Goal: Transaction & Acquisition: Purchase product/service

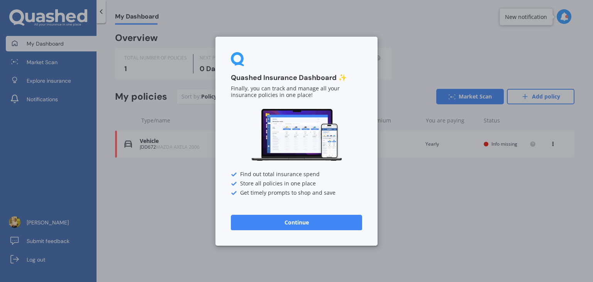
click at [311, 222] on button "Continue" at bounding box center [296, 221] width 131 height 15
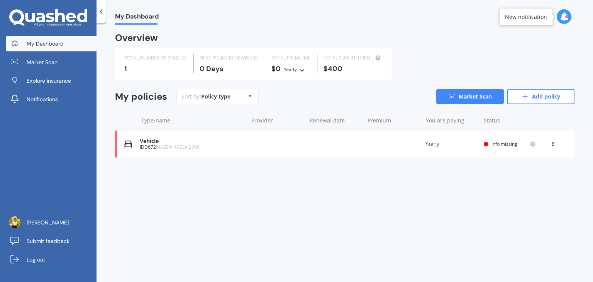
click at [499, 141] on span "Info missing" at bounding box center [505, 144] width 26 height 7
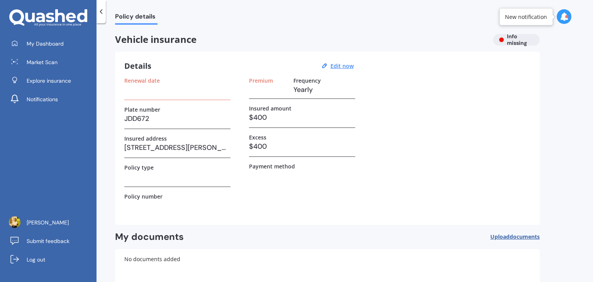
click at [198, 91] on h3 at bounding box center [177, 90] width 106 height 12
drag, startPoint x: 142, startPoint y: 86, endPoint x: 142, endPoint y: 82, distance: 4.6
click at [142, 82] on div "Renewal date" at bounding box center [177, 88] width 106 height 23
click at [142, 82] on label "Renewal date" at bounding box center [142, 80] width 36 height 7
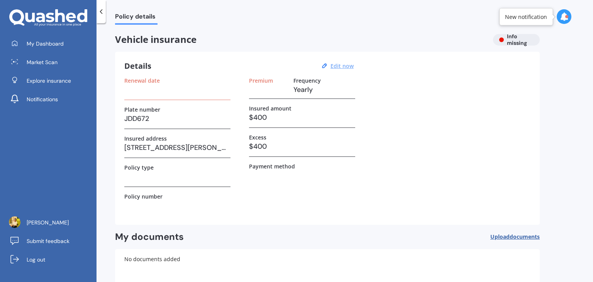
click at [341, 63] on u "Edit now" at bounding box center [342, 65] width 23 height 7
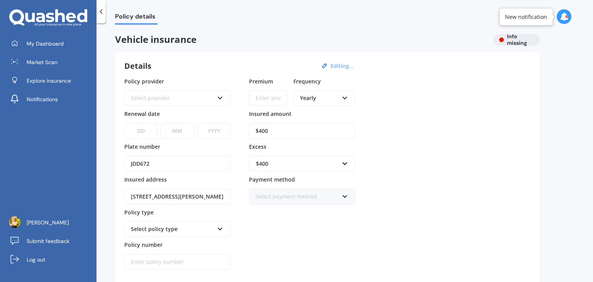
click at [155, 99] on div "Select provider" at bounding box center [172, 98] width 83 height 8
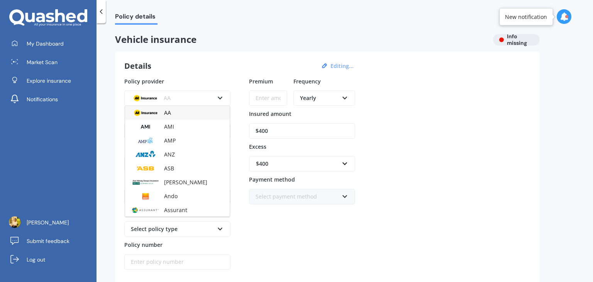
click at [188, 62] on div "Details Editing..." at bounding box center [240, 66] width 232 height 10
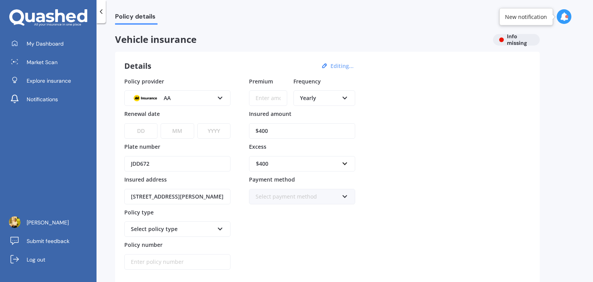
click at [183, 95] on div "AA" at bounding box center [172, 98] width 83 height 8
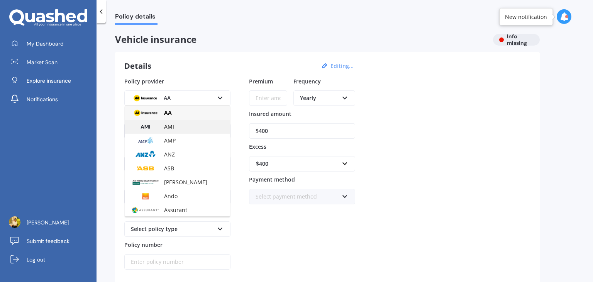
click at [193, 130] on div "AMI" at bounding box center [177, 127] width 105 height 14
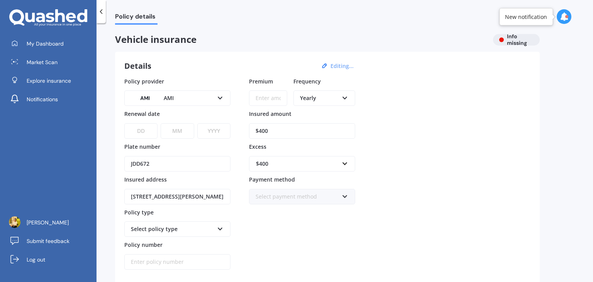
click at [138, 131] on select "DD 01 02 03 04 05 06 07 08 09 10 11 12 13 14 15 16 17 18 19 20 21 22 23 24 25 2…" at bounding box center [140, 130] width 33 height 15
select select "08"
click at [124, 123] on select "DD 01 02 03 04 05 06 07 08 09 10 11 12 13 14 15 16 17 18 19 20 21 22 23 24 25 2…" at bounding box center [140, 130] width 33 height 15
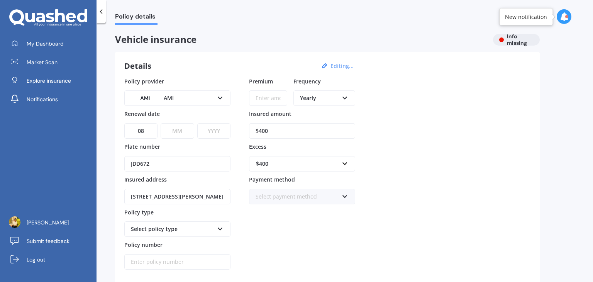
click at [177, 133] on select "MM 01 02 03 04 05 06 07 08 09 10 11 12" at bounding box center [177, 130] width 33 height 15
select select "08"
click at [161, 123] on select "MM 01 02 03 04 05 06 07 08 09 10 11 12" at bounding box center [177, 130] width 33 height 15
click at [210, 134] on select "YYYY 2027 2026 2025 2024 2023 2022 2021 2020 2019 2018 2017 2016 2015 2014 2013…" at bounding box center [213, 130] width 33 height 15
select select "2025"
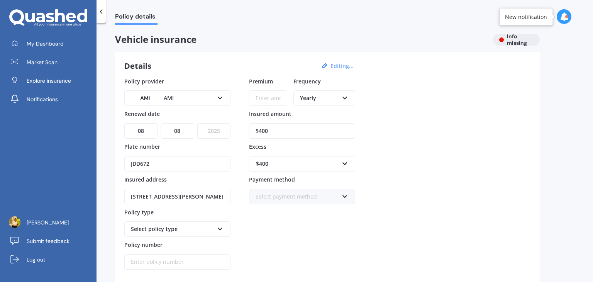
click at [197, 123] on select "YYYY 2027 2026 2025 2024 2023 2022 2021 2020 2019 2018 2017 2016 2015 2014 2013…" at bounding box center [213, 130] width 33 height 15
click at [283, 129] on input "$400" at bounding box center [302, 130] width 106 height 15
type input "$4"
type input "$535"
drag, startPoint x: 593, startPoint y: 90, endPoint x: 588, endPoint y: 141, distance: 51.1
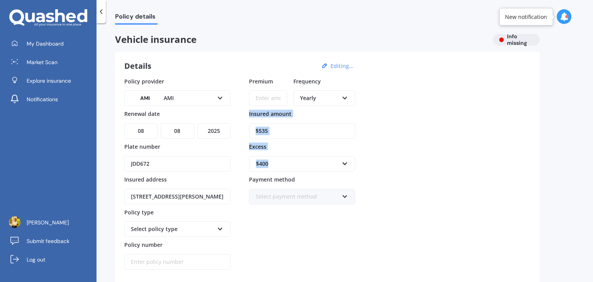
click at [588, 141] on div "Policy details Vehicle insurance Info missing Details Editing... Policy provide…" at bounding box center [345, 154] width 497 height 259
drag, startPoint x: 593, startPoint y: 116, endPoint x: 593, endPoint y: 107, distance: 9.3
click at [593, 107] on div "Policy details Vehicle insurance Info missing Details Editing... Policy provide…" at bounding box center [345, 154] width 497 height 259
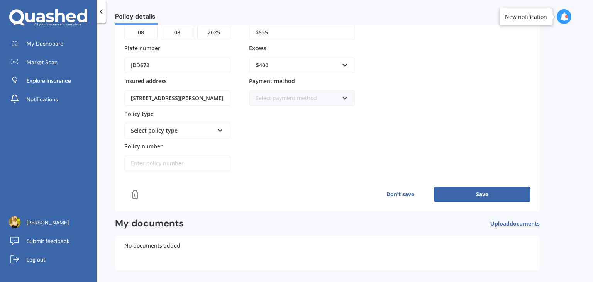
scroll to position [94, 0]
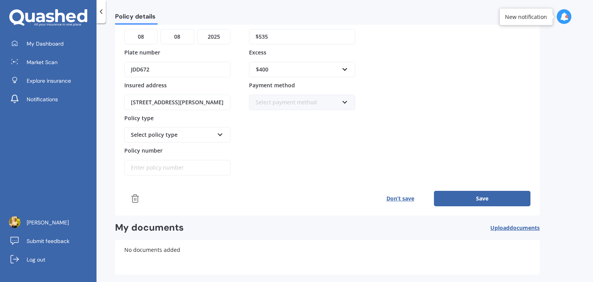
click at [188, 140] on div "Select policy type Third Party Third Party, Fire & Theft Comprehensive" at bounding box center [177, 134] width 106 height 15
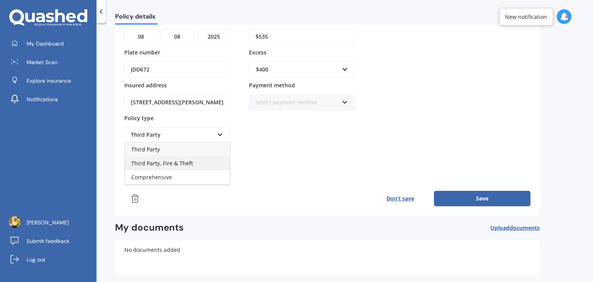
click at [185, 159] on span "Third Party, Fire & Theft" at bounding box center [162, 162] width 62 height 7
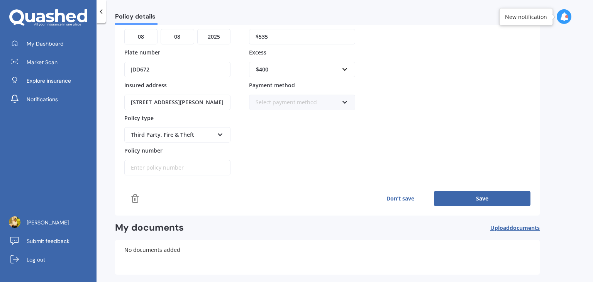
click at [183, 169] on input "Policy number" at bounding box center [177, 167] width 106 height 15
click at [296, 141] on div "Premium Frequency Yearly Yearly Six-Monthly Quarterly Monthly Fortnightly Weekl…" at bounding box center [302, 79] width 106 height 193
click at [468, 198] on button "Save" at bounding box center [482, 198] width 97 height 15
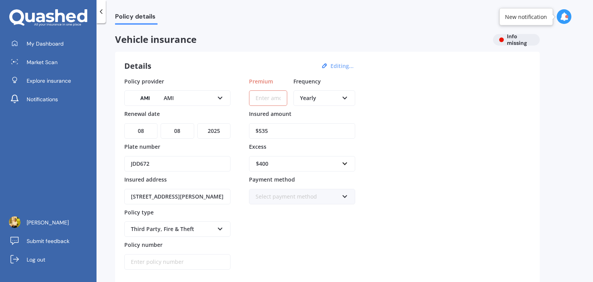
click at [263, 96] on input "Premium" at bounding box center [268, 97] width 38 height 15
type input "$535.00"
click at [102, 8] on icon at bounding box center [101, 12] width 8 height 8
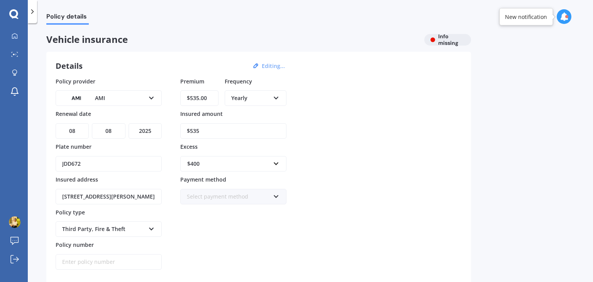
click at [37, 14] on div "Policy details" at bounding box center [63, 12] width 52 height 25
click at [37, 14] on div at bounding box center [32, 11] width 9 height 23
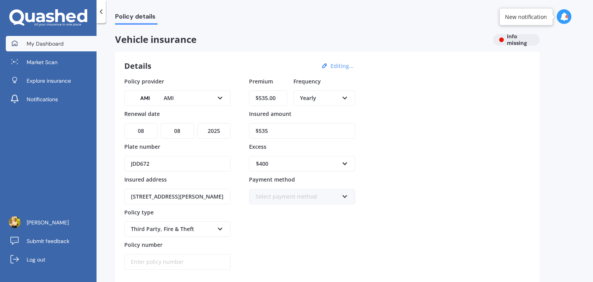
click at [28, 43] on span "My Dashboard" at bounding box center [45, 44] width 37 height 8
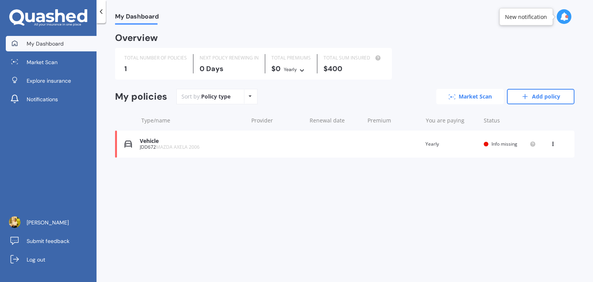
click at [481, 98] on link "Market Scan" at bounding box center [470, 96] width 68 height 15
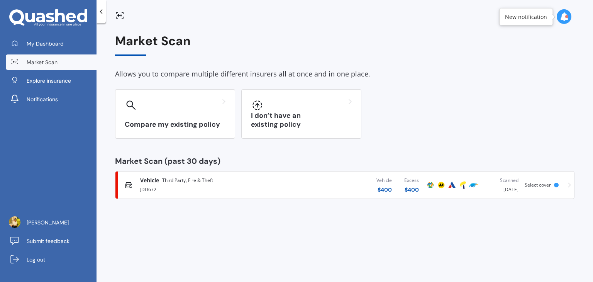
click at [501, 192] on div "Scanned 6 days ago" at bounding box center [501, 184] width 33 height 17
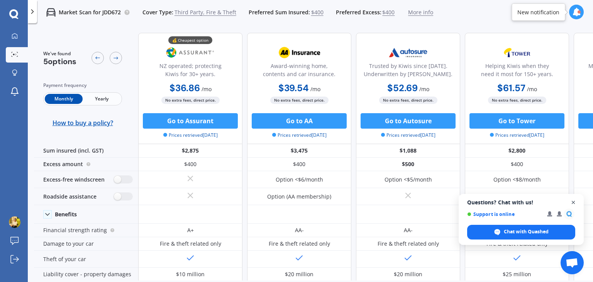
click at [570, 201] on span "Close chat" at bounding box center [574, 203] width 10 height 10
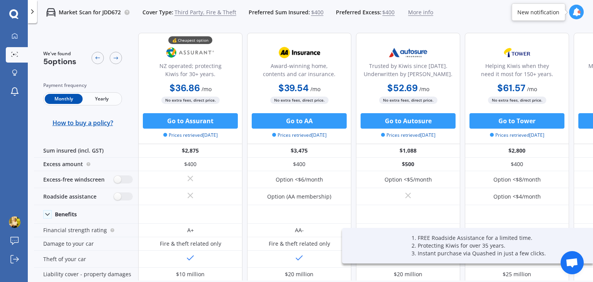
click at [109, 98] on span "Yearly" at bounding box center [102, 99] width 38 height 10
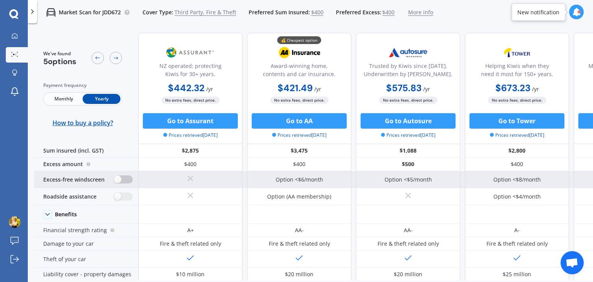
click at [123, 180] on label at bounding box center [123, 179] width 19 height 8
radio input "true"
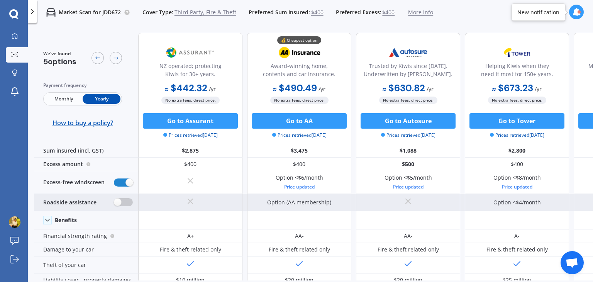
click at [125, 200] on label at bounding box center [123, 202] width 19 height 8
radio input "true"
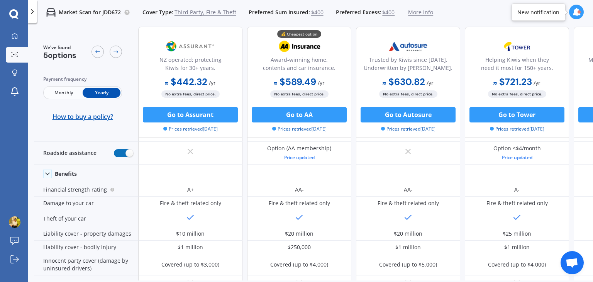
scroll to position [49, 0]
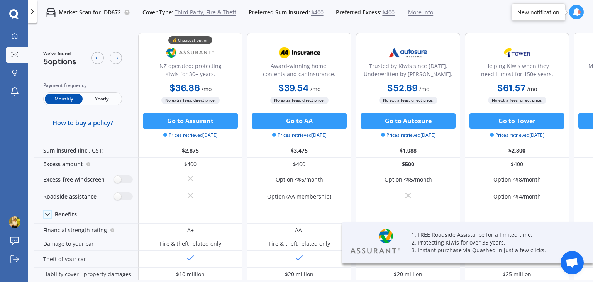
click at [111, 102] on span "Yearly" at bounding box center [102, 99] width 38 height 10
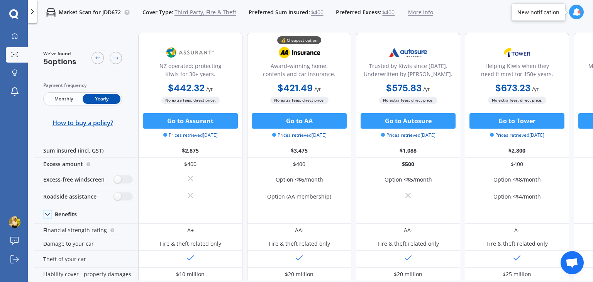
click at [212, 137] on span "Prices retrieved [DATE]" at bounding box center [190, 135] width 54 height 7
click at [117, 55] on icon at bounding box center [116, 58] width 6 height 6
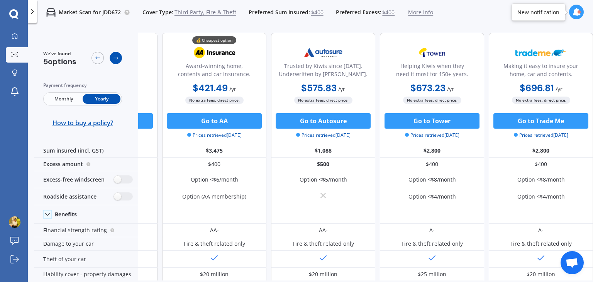
scroll to position [0, 88]
click at [98, 55] on icon at bounding box center [98, 58] width 6 height 6
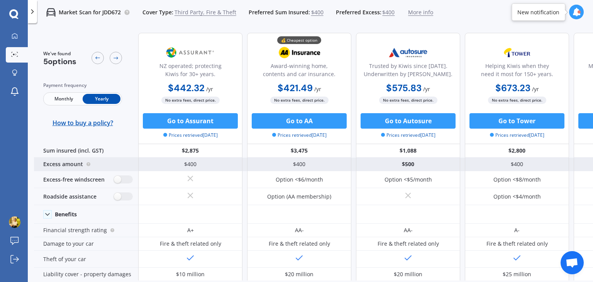
drag, startPoint x: 215, startPoint y: 116, endPoint x: 173, endPoint y: 159, distance: 60.6
click at [173, 159] on div "$400" at bounding box center [190, 165] width 104 height 14
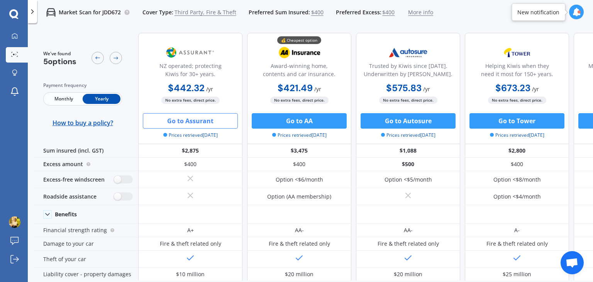
click at [205, 122] on button "Go to Assurant" at bounding box center [190, 120] width 95 height 15
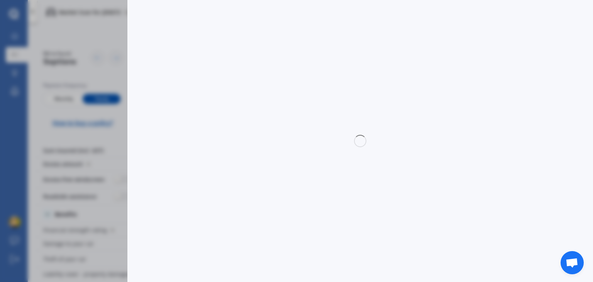
select select "3rd partyfiretheft"
select select "0"
select select "[GEOGRAPHIC_DATA]"
select select "MAZDA"
select select "AXELA"
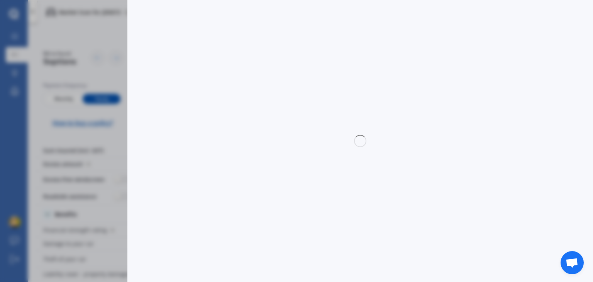
select select "HATCHBACK"
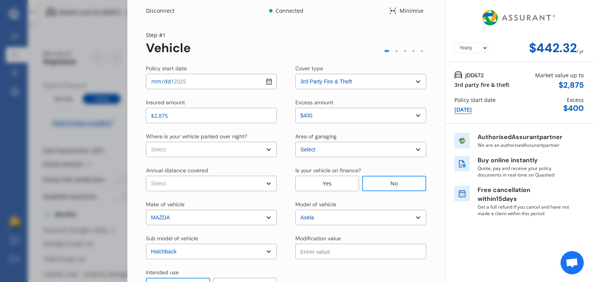
click at [99, 78] on div "Disconnect Connected Minimise Yearly Monthly $442.32 / yr Step # 1 Vehicle Poli…" at bounding box center [296, 141] width 593 height 282
click at [86, 27] on div "Disconnect Connected Minimise Yearly Monthly $442.32 / yr Step # 1 Vehicle Poli…" at bounding box center [296, 141] width 593 height 282
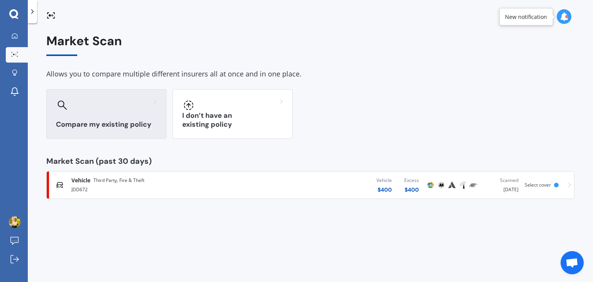
click at [139, 112] on div "Compare my existing policy" at bounding box center [106, 113] width 120 height 49
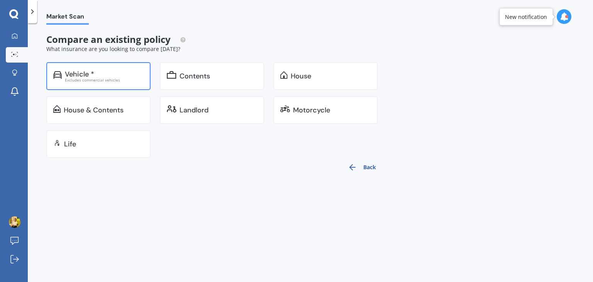
click at [137, 81] on div "Excludes commercial vehicles" at bounding box center [104, 80] width 79 height 4
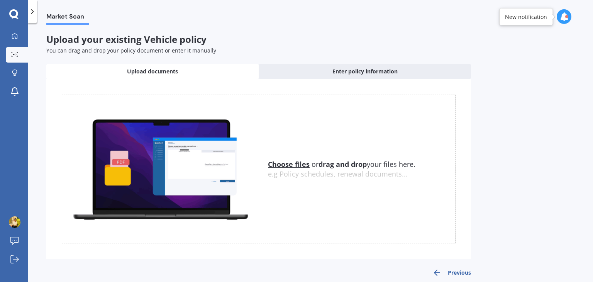
click at [244, 70] on div "Upload documents" at bounding box center [152, 71] width 212 height 15
click at [295, 162] on u "Choose files" at bounding box center [289, 163] width 42 height 9
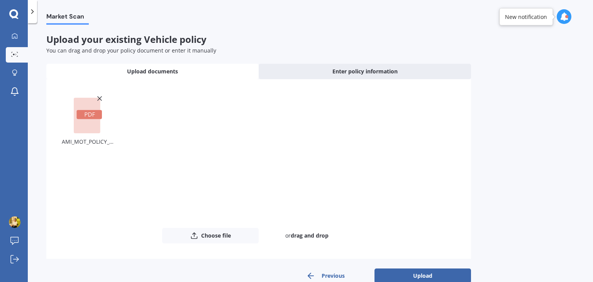
scroll to position [15, 0]
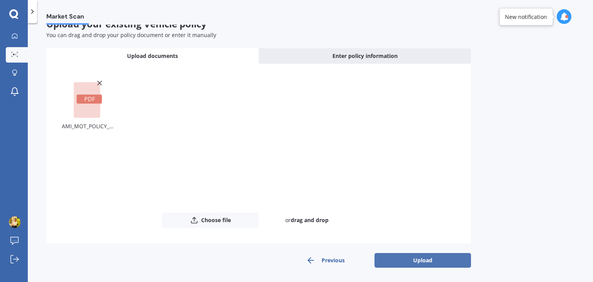
click at [447, 263] on button "Upload" at bounding box center [423, 260] width 97 height 15
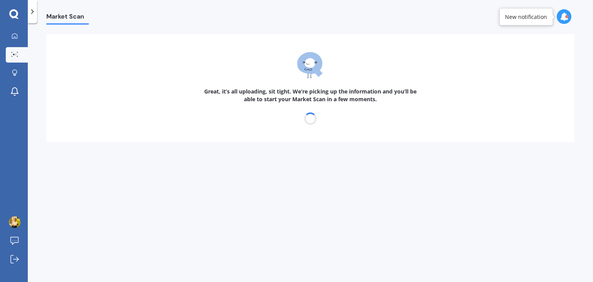
scroll to position [0, 0]
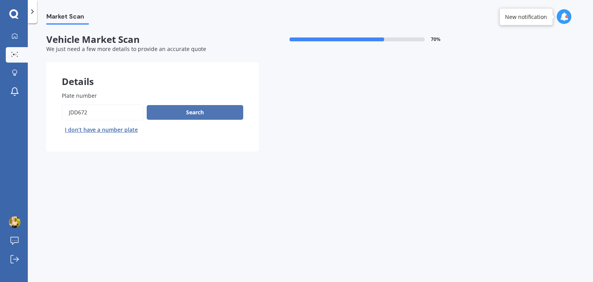
click at [219, 111] on button "Search" at bounding box center [195, 112] width 97 height 15
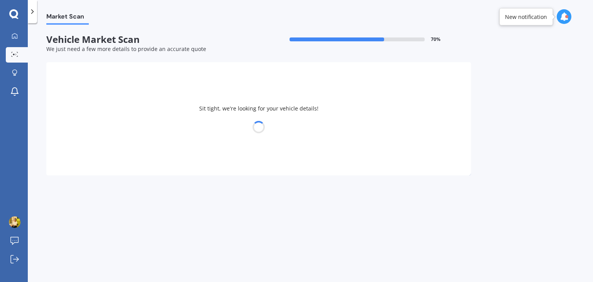
select select "MAZDA"
select select "AXELA"
select select "23"
select select "08"
select select "1999"
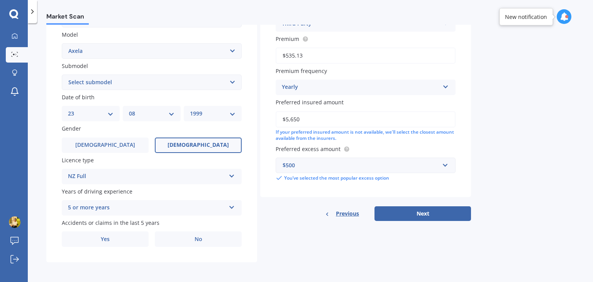
scroll to position [173, 0]
click at [185, 237] on label "No" at bounding box center [198, 238] width 87 height 15
click at [0, 0] on input "No" at bounding box center [0, 0] width 0 height 0
click at [185, 237] on label "No" at bounding box center [198, 238] width 87 height 15
click at [0, 0] on input "No" at bounding box center [0, 0] width 0 height 0
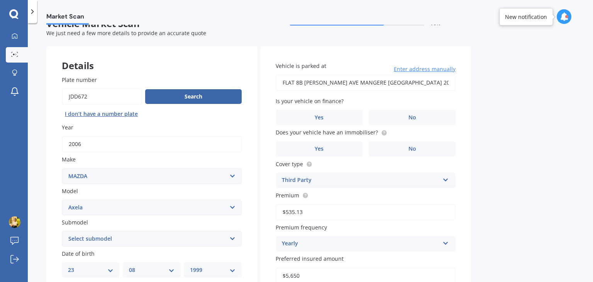
scroll to position [12, 0]
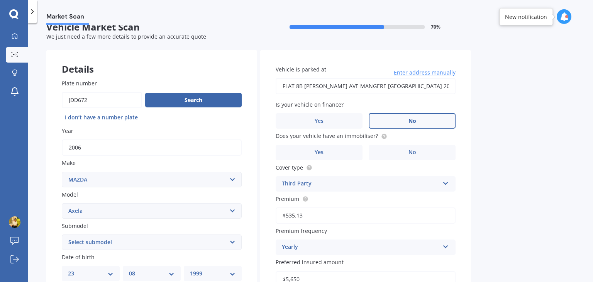
click at [425, 117] on label "No" at bounding box center [412, 120] width 87 height 15
click at [0, 0] on input "No" at bounding box center [0, 0] width 0 height 0
click at [383, 134] on circle at bounding box center [383, 136] width 5 height 5
click at [421, 149] on label "No" at bounding box center [412, 152] width 87 height 15
click at [0, 0] on input "No" at bounding box center [0, 0] width 0 height 0
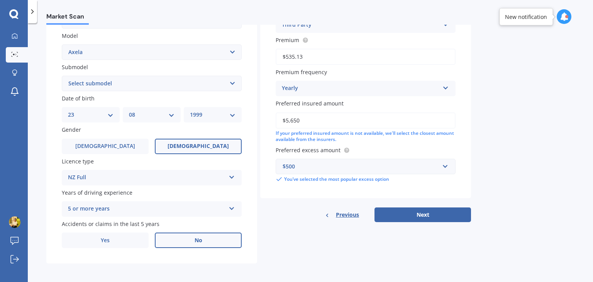
scroll to position [171, 0]
click at [431, 214] on button "Next" at bounding box center [423, 214] width 97 height 15
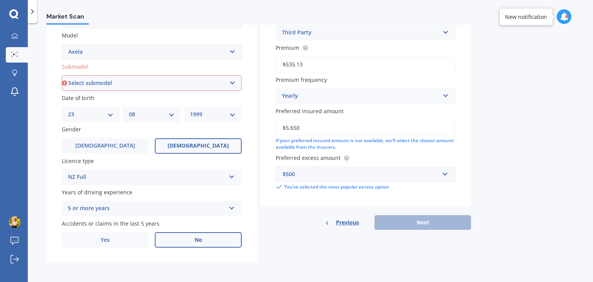
click at [210, 85] on select "Select submodel (All other) 2.3 Sporthatch 2.3 turbo Hatchback Hatchback turbo …" at bounding box center [152, 82] width 180 height 15
select select "HATCHBACK"
click at [62, 75] on select "Select submodel (All other) 2.3 Sporthatch 2.3 turbo Hatchback Hatchback turbo …" at bounding box center [152, 82] width 180 height 15
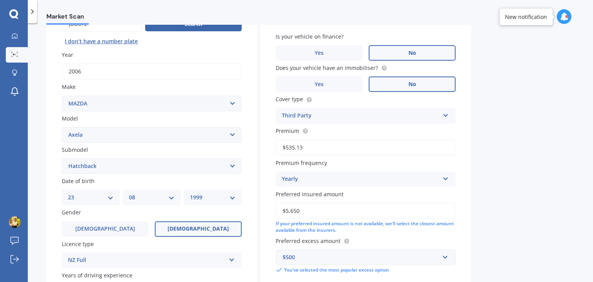
scroll to position [53, 0]
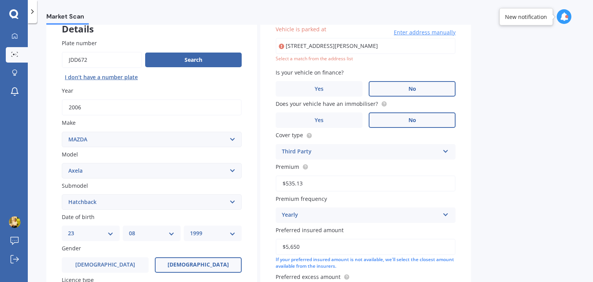
type input "[STREET_ADDRESS][PERSON_NAME]"
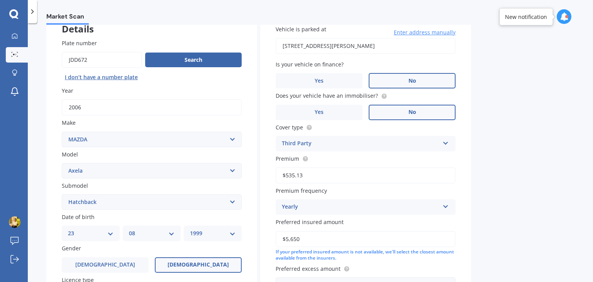
scroll to position [173, 0]
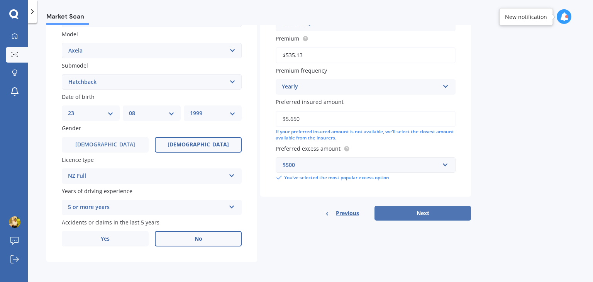
click at [418, 215] on button "Next" at bounding box center [423, 213] width 97 height 15
select select "23"
select select "08"
select select "1999"
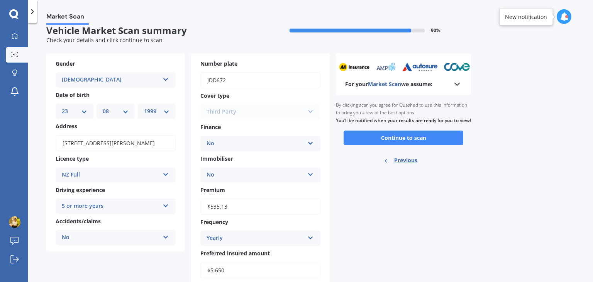
scroll to position [0, 0]
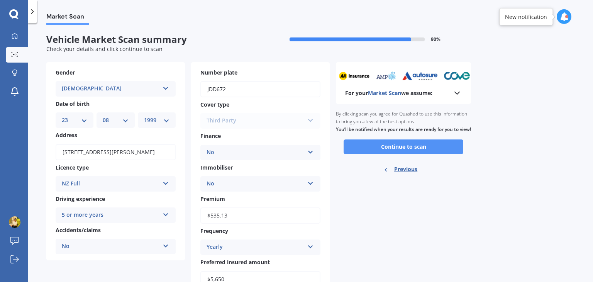
click at [441, 151] on button "Continue to scan" at bounding box center [404, 146] width 120 height 15
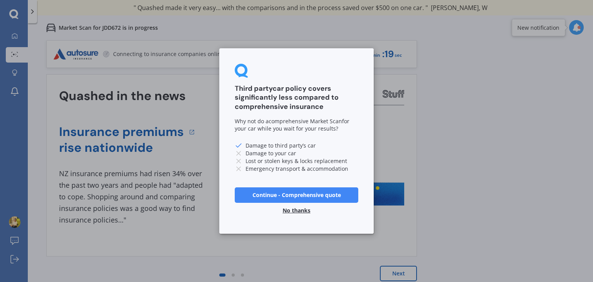
click at [300, 208] on button "No thanks" at bounding box center [296, 210] width 37 height 15
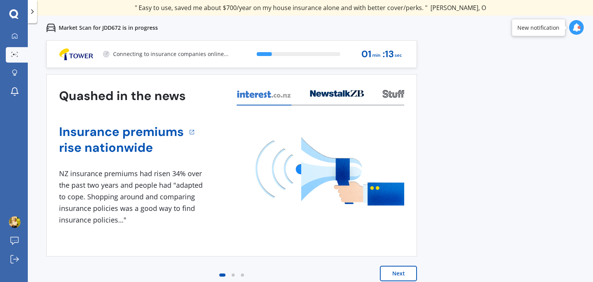
click at [401, 274] on button "Next" at bounding box center [398, 273] width 37 height 15
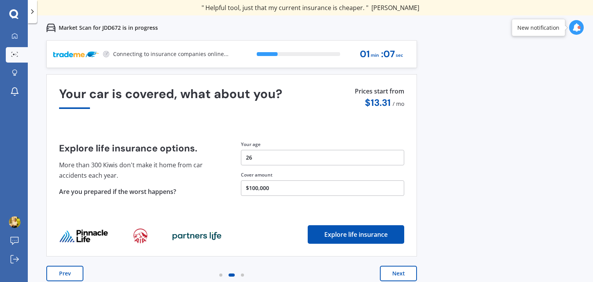
click at [404, 275] on button "Next" at bounding box center [398, 273] width 37 height 15
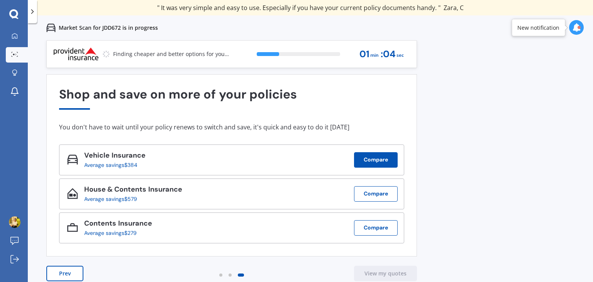
click at [373, 156] on button "Compare" at bounding box center [376, 159] width 44 height 15
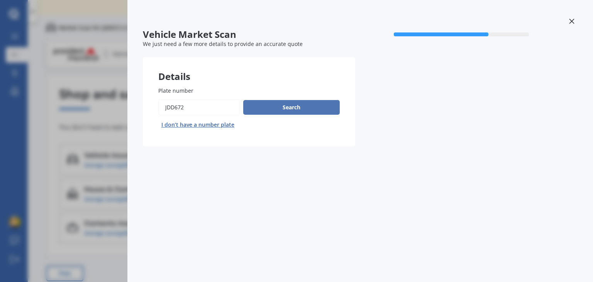
click at [317, 106] on button "Search" at bounding box center [291, 107] width 97 height 15
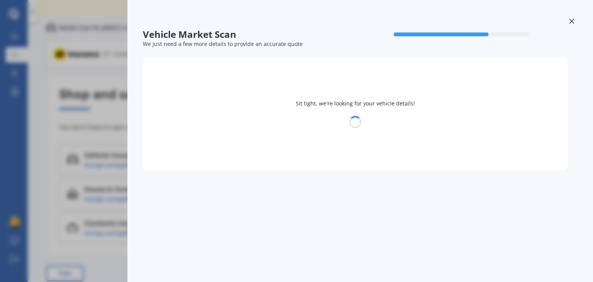
select select "MAZDA"
select select "AXELA"
select select "23"
select select "08"
select select "1999"
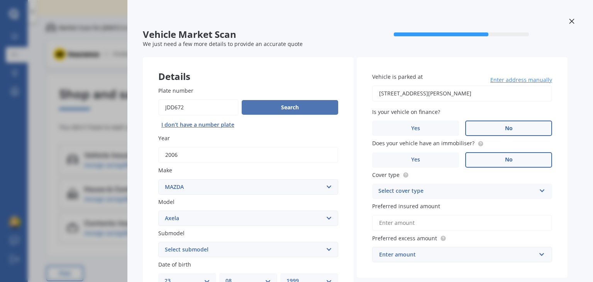
click at [317, 106] on button "Search" at bounding box center [290, 107] width 97 height 15
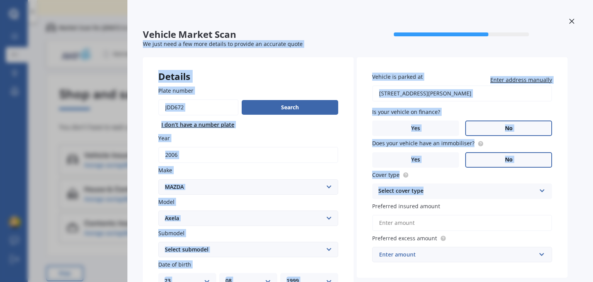
drag, startPoint x: 593, startPoint y: 34, endPoint x: 593, endPoint y: 170, distance: 135.9
click at [593, 170] on div "Vehicle Market Scan 70 % We just need a few more details to provide an accurate…" at bounding box center [360, 141] width 466 height 282
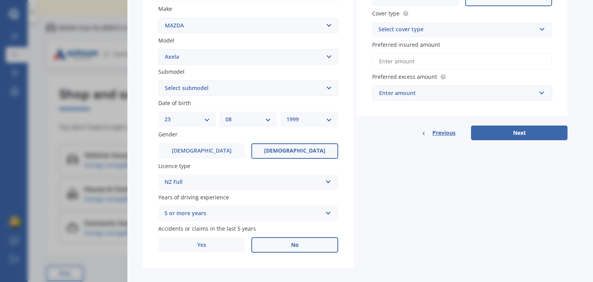
scroll to position [169, 0]
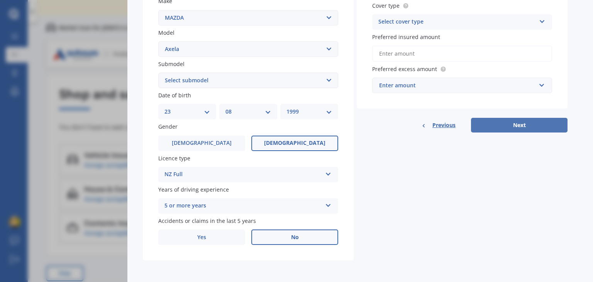
click at [531, 121] on button "Next" at bounding box center [519, 125] width 97 height 15
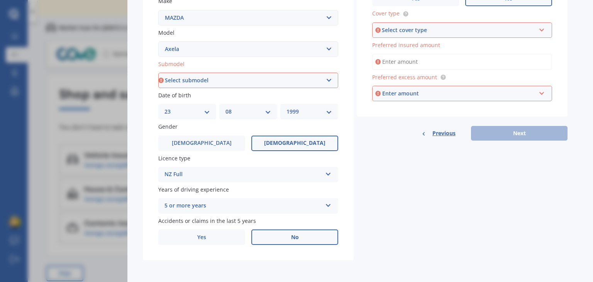
click at [304, 78] on select "Select submodel (All other) 2.3 Sporthatch 2.3 turbo Hatchback Hatchback turbo …" at bounding box center [248, 80] width 180 height 15
click at [158, 73] on select "Select submodel (All other) 2.3 Sporthatch 2.3 turbo Hatchback Hatchback turbo …" at bounding box center [248, 80] width 180 height 15
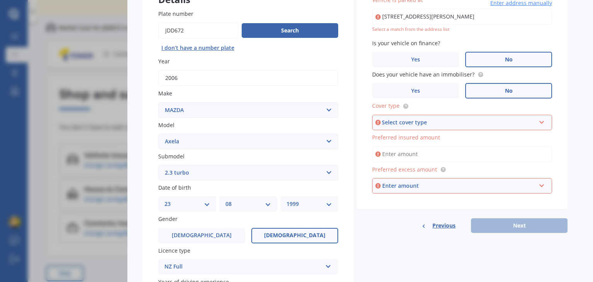
scroll to position [73, 0]
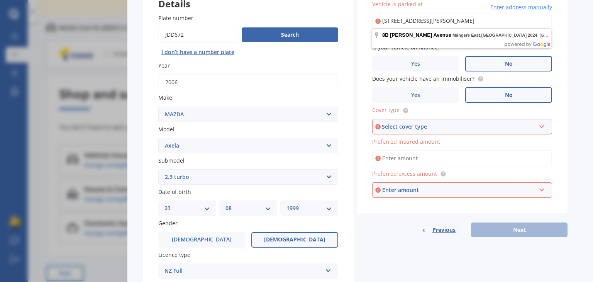
click at [288, 178] on select "Select submodel (All other) 2.3 Sporthatch 2.3 turbo Hatchback Hatchback turbo …" at bounding box center [248, 176] width 180 height 15
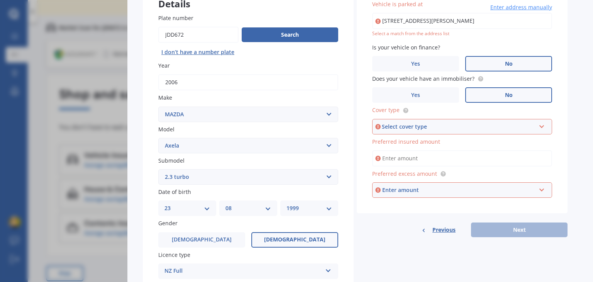
select select "HATCHBACK"
click at [158, 169] on select "Select submodel (All other) 2.3 Sporthatch 2.3 turbo Hatchback Hatchback turbo …" at bounding box center [248, 176] width 180 height 15
click at [451, 185] on input "text" at bounding box center [459, 190] width 173 height 15
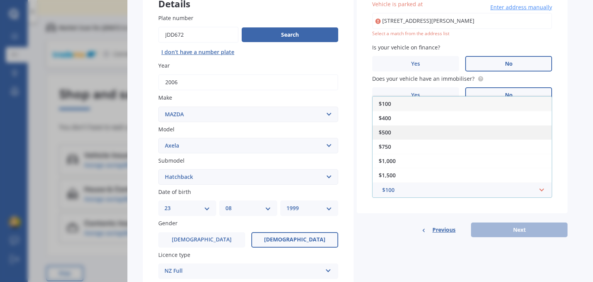
click at [456, 127] on div "$500" at bounding box center [462, 132] width 179 height 14
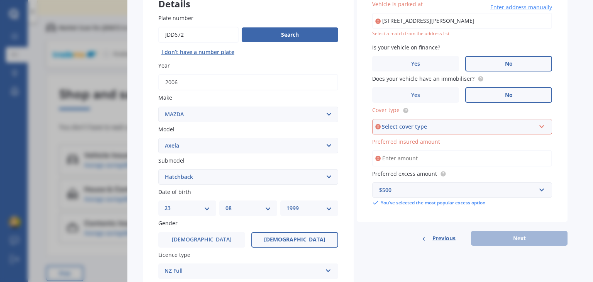
click at [453, 126] on div "Select cover type" at bounding box center [459, 126] width 154 height 8
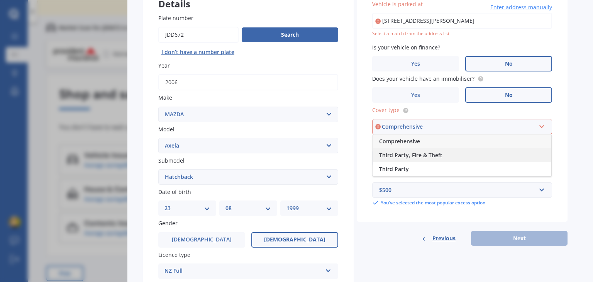
click at [443, 154] on div "Third Party, Fire & Theft" at bounding box center [462, 155] width 178 height 14
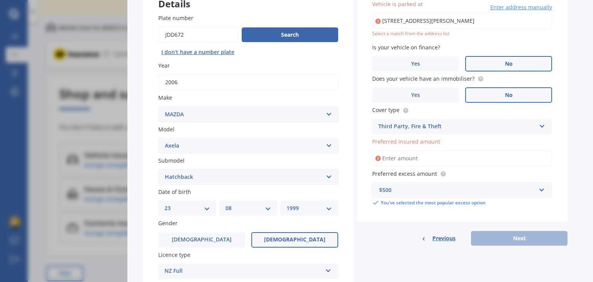
click at [490, 155] on input "Preferred insured amount" at bounding box center [462, 158] width 180 height 16
type input "$5,650"
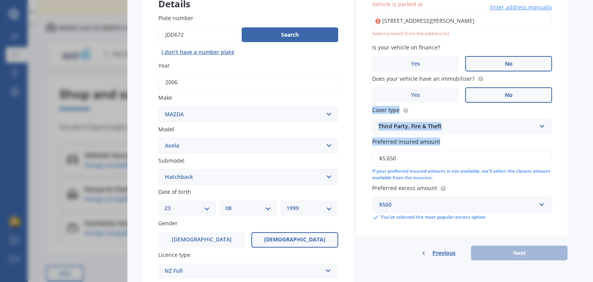
drag, startPoint x: 593, startPoint y: 141, endPoint x: 593, endPoint y: 84, distance: 57.1
click at [593, 84] on div "Vehicle Market Scan 70 % We just need a few more details to provide an accurate…" at bounding box center [360, 141] width 466 height 282
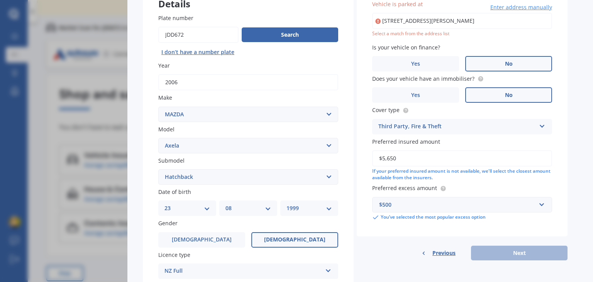
click at [578, 73] on div "Vehicle Market Scan 70 % We just need a few more details to provide an accurate…" at bounding box center [360, 141] width 466 height 282
drag, startPoint x: 593, startPoint y: 73, endPoint x: 593, endPoint y: 43, distance: 29.7
click at [593, 43] on div "Vehicle Market Scan 70 % We just need a few more details to provide an accurate…" at bounding box center [360, 141] width 466 height 282
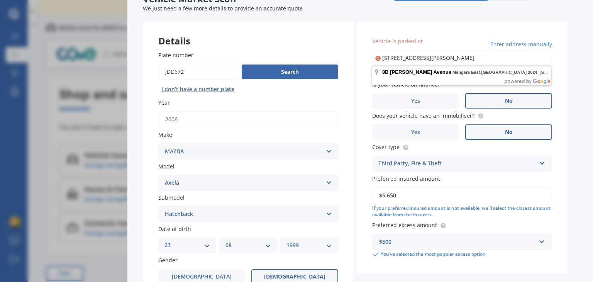
click at [483, 54] on input "[STREET_ADDRESS][PERSON_NAME]" at bounding box center [462, 58] width 180 height 16
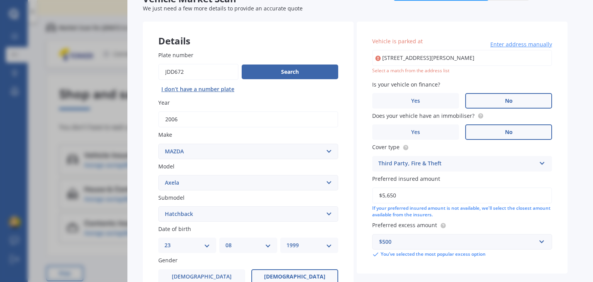
type input "[STREET_ADDRESS][PERSON_NAME]"
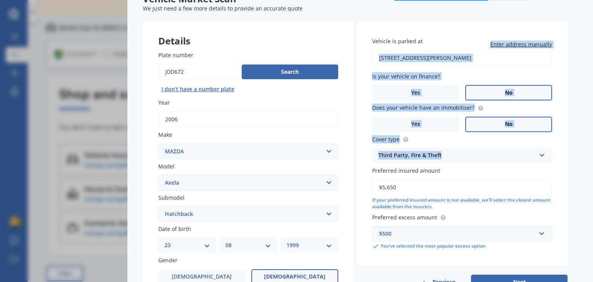
drag, startPoint x: 593, startPoint y: 49, endPoint x: 592, endPoint y: 139, distance: 90.4
click at [592, 139] on div "Vehicle Market Scan 70 % We just need a few more details to provide an accurate…" at bounding box center [360, 141] width 466 height 282
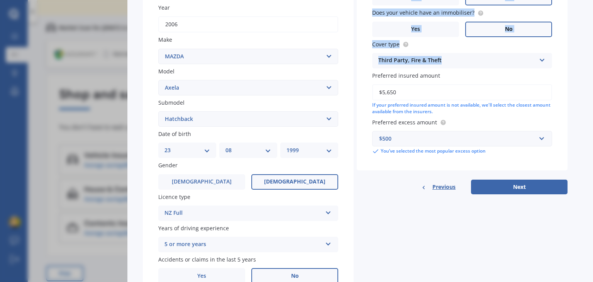
scroll to position [164, 0]
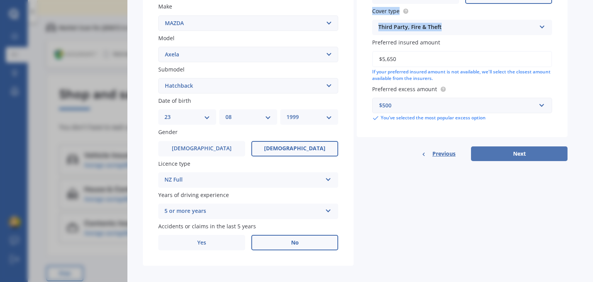
click at [532, 151] on button "Next" at bounding box center [519, 153] width 97 height 15
select select "23"
select select "08"
select select "1999"
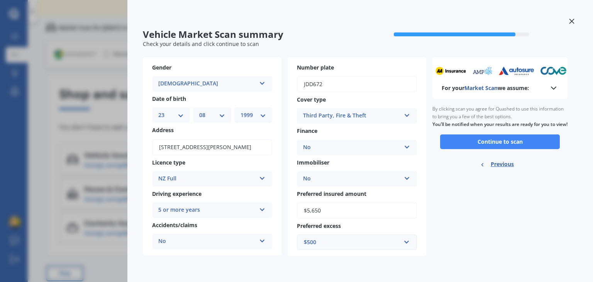
scroll to position [0, 0]
click at [532, 149] on button "Continue to scan" at bounding box center [500, 141] width 120 height 15
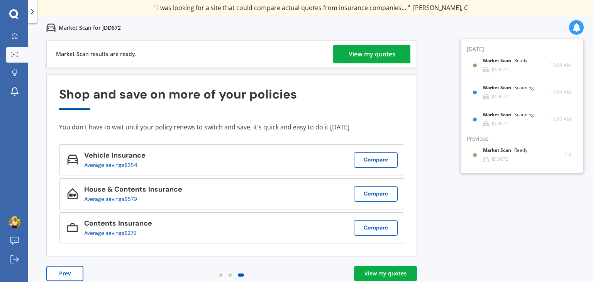
drag, startPoint x: 367, startPoint y: 43, endPoint x: 367, endPoint y: 48, distance: 5.0
click at [367, 48] on div "Market Scan results are ready. View my quotes" at bounding box center [231, 54] width 371 height 28
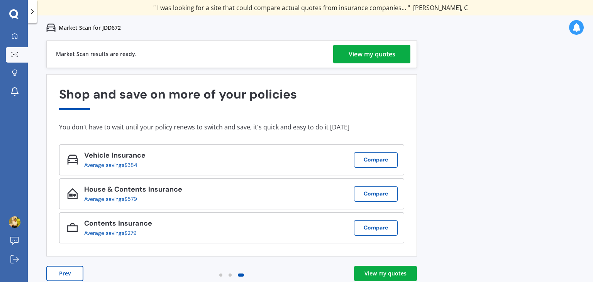
click at [367, 48] on div "View my quotes" at bounding box center [372, 54] width 47 height 19
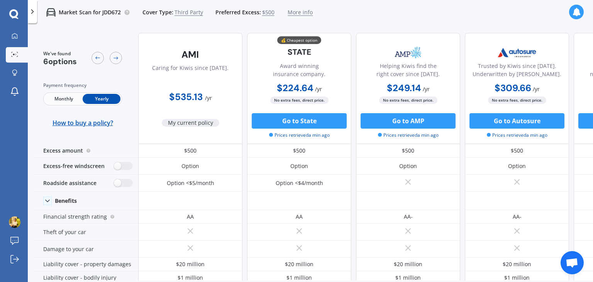
scroll to position [15, 0]
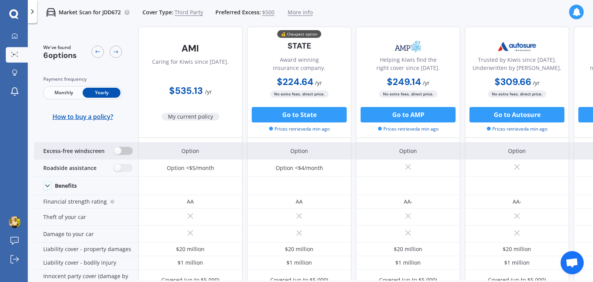
click at [122, 151] on label at bounding box center [123, 151] width 19 height 8
radio input "true"
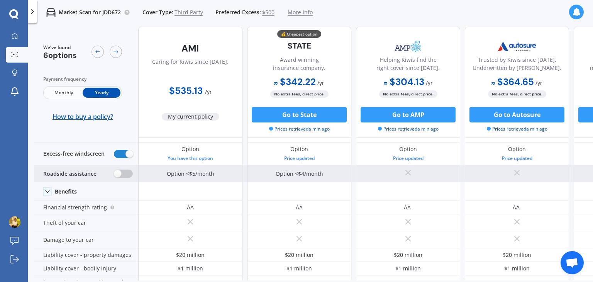
click at [122, 169] on label at bounding box center [123, 173] width 19 height 8
radio input "true"
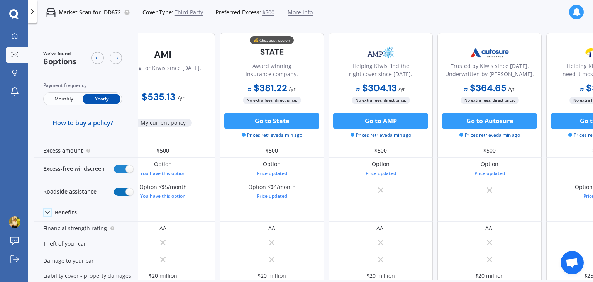
scroll to position [0, 0]
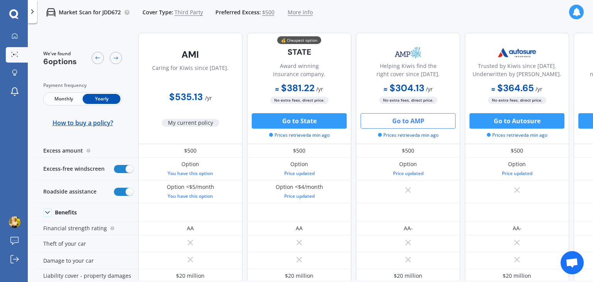
click at [407, 120] on button "Go to AMP" at bounding box center [408, 120] width 95 height 15
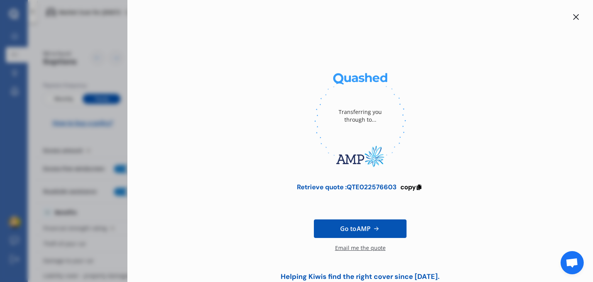
click at [575, 18] on icon at bounding box center [576, 17] width 6 height 6
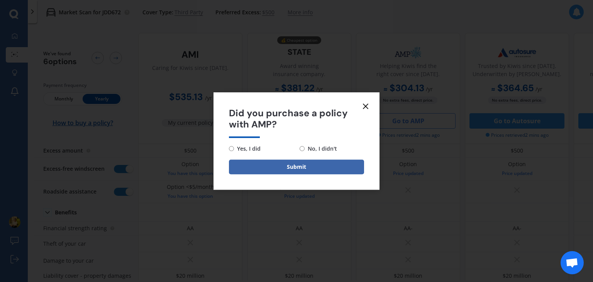
click at [367, 108] on icon at bounding box center [365, 106] width 9 height 9
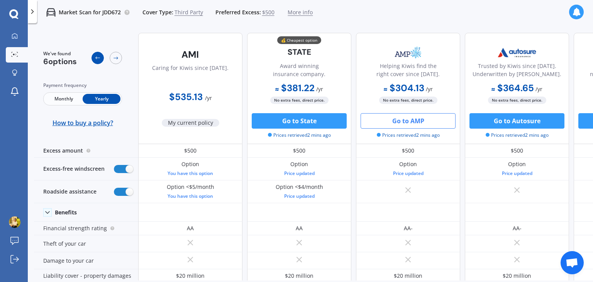
click at [95, 59] on icon at bounding box center [98, 58] width 6 height 6
click at [298, 10] on span "More info" at bounding box center [300, 12] width 25 height 8
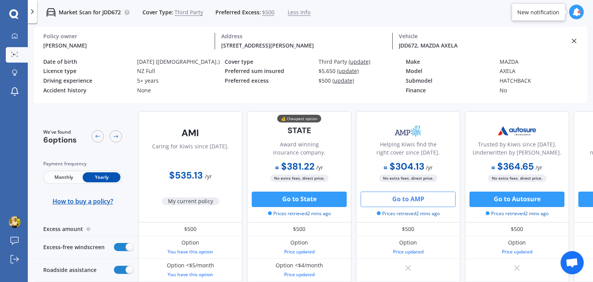
click at [298, 10] on span "Less info" at bounding box center [299, 12] width 23 height 8
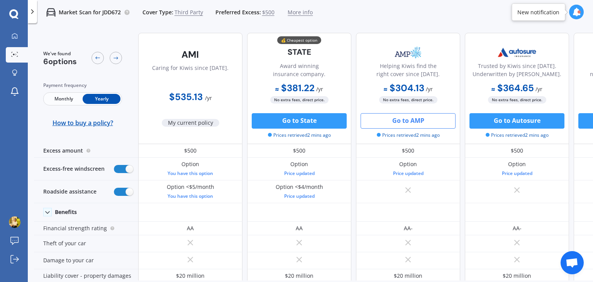
click at [298, 10] on span "More info" at bounding box center [300, 12] width 25 height 8
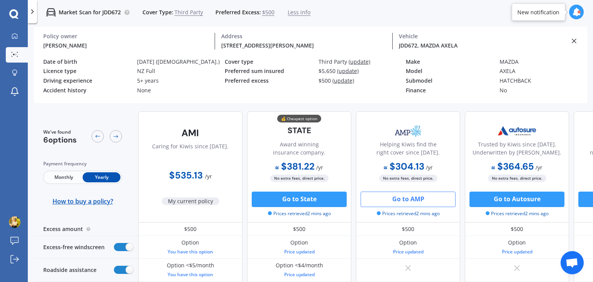
click at [298, 10] on span "Less info" at bounding box center [299, 12] width 23 height 8
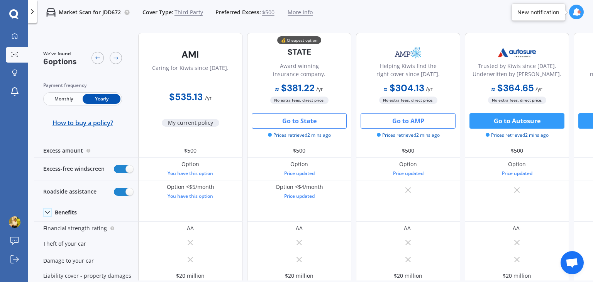
click at [304, 118] on button "Go to State" at bounding box center [299, 120] width 95 height 15
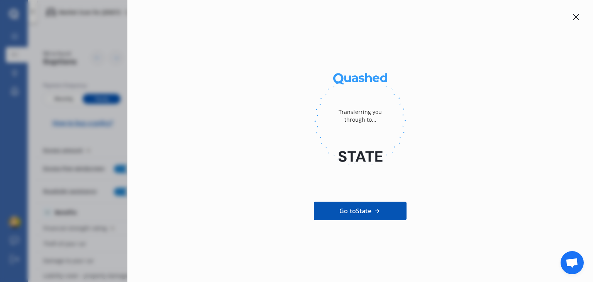
click at [575, 20] on icon at bounding box center [576, 17] width 6 height 6
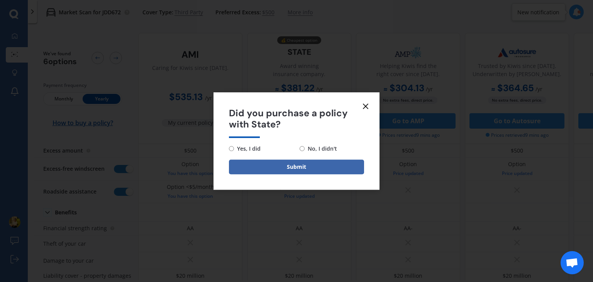
click at [364, 105] on line at bounding box center [365, 106] width 5 height 5
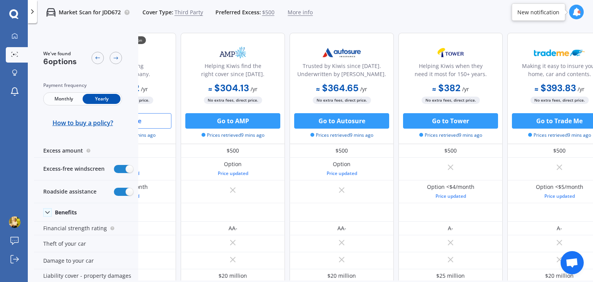
scroll to position [0, 198]
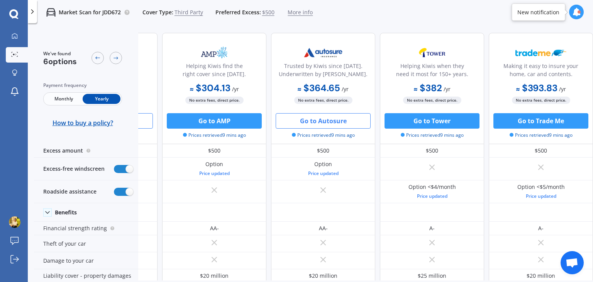
click at [335, 117] on button "Go to Autosure" at bounding box center [323, 120] width 95 height 15
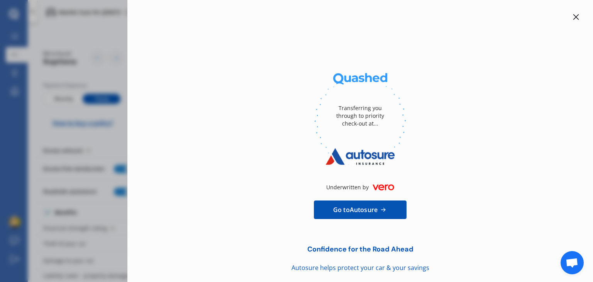
click at [575, 18] on icon at bounding box center [576, 17] width 6 height 6
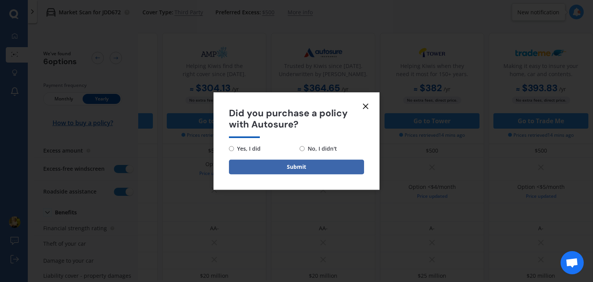
click at [370, 106] on icon at bounding box center [365, 106] width 9 height 9
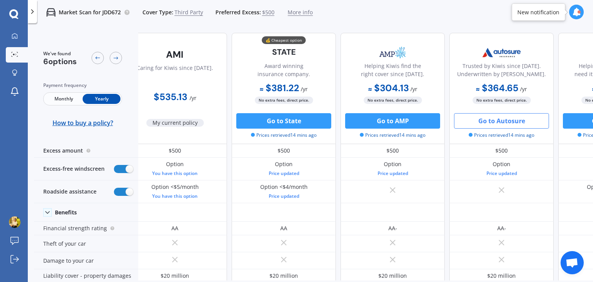
scroll to position [0, 0]
